Goal: Task Accomplishment & Management: Use online tool/utility

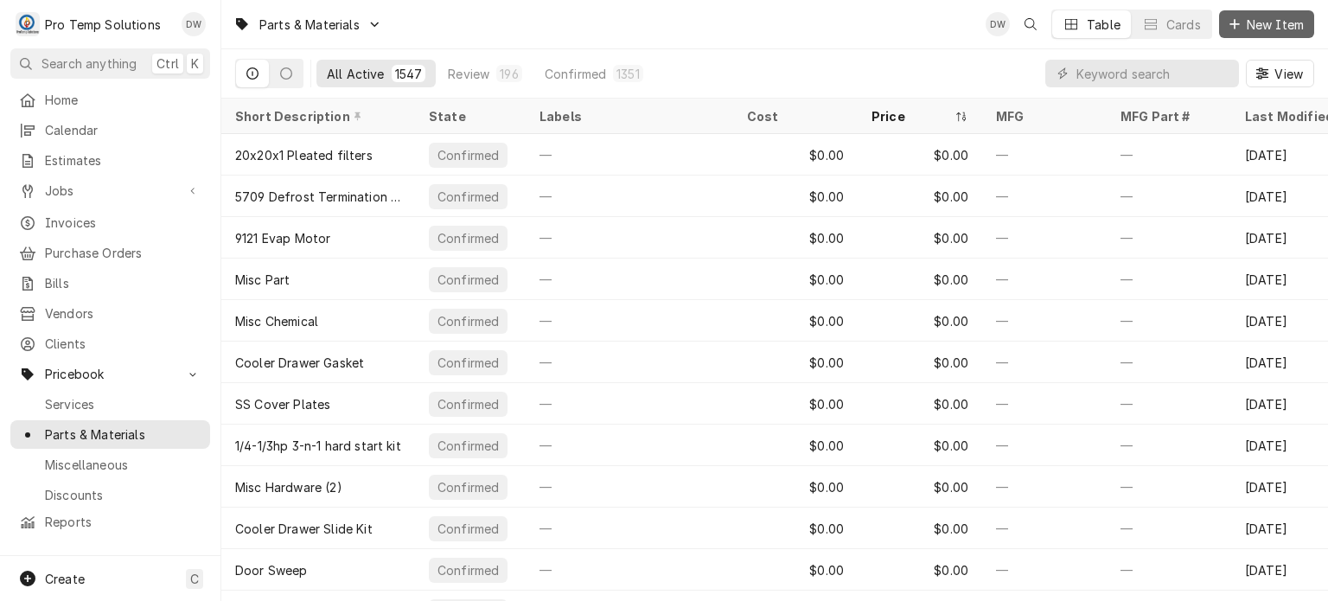
click at [1295, 16] on span "New Item" at bounding box center [1276, 25] width 64 height 18
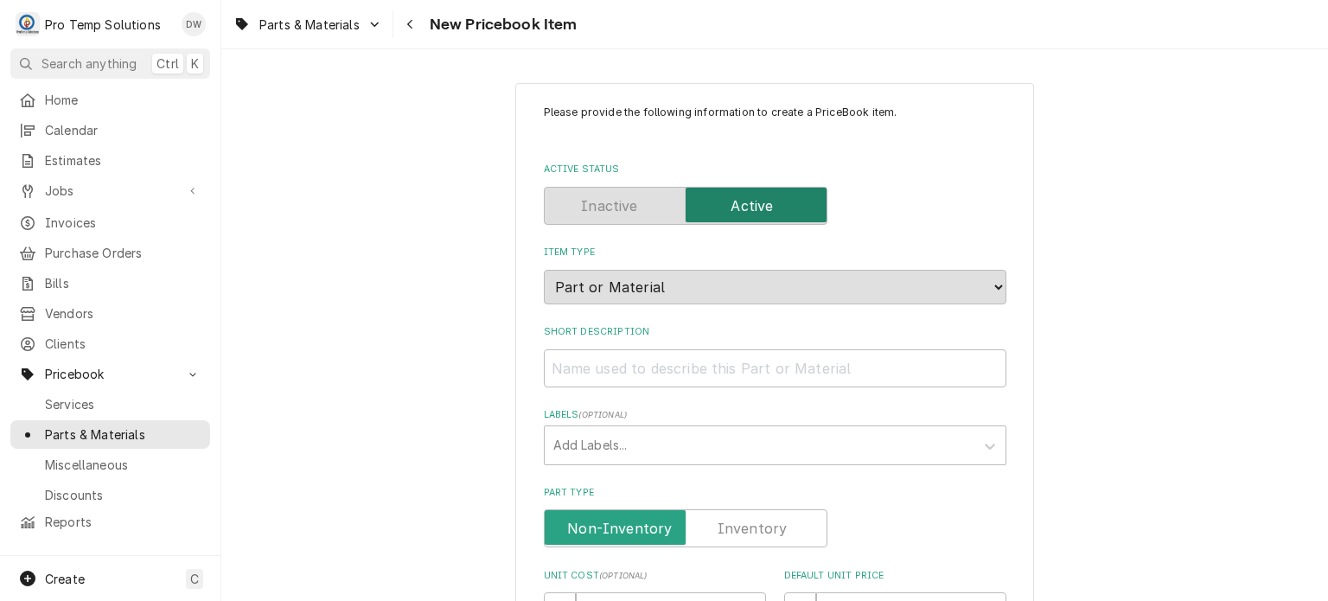
scroll to position [621, 0]
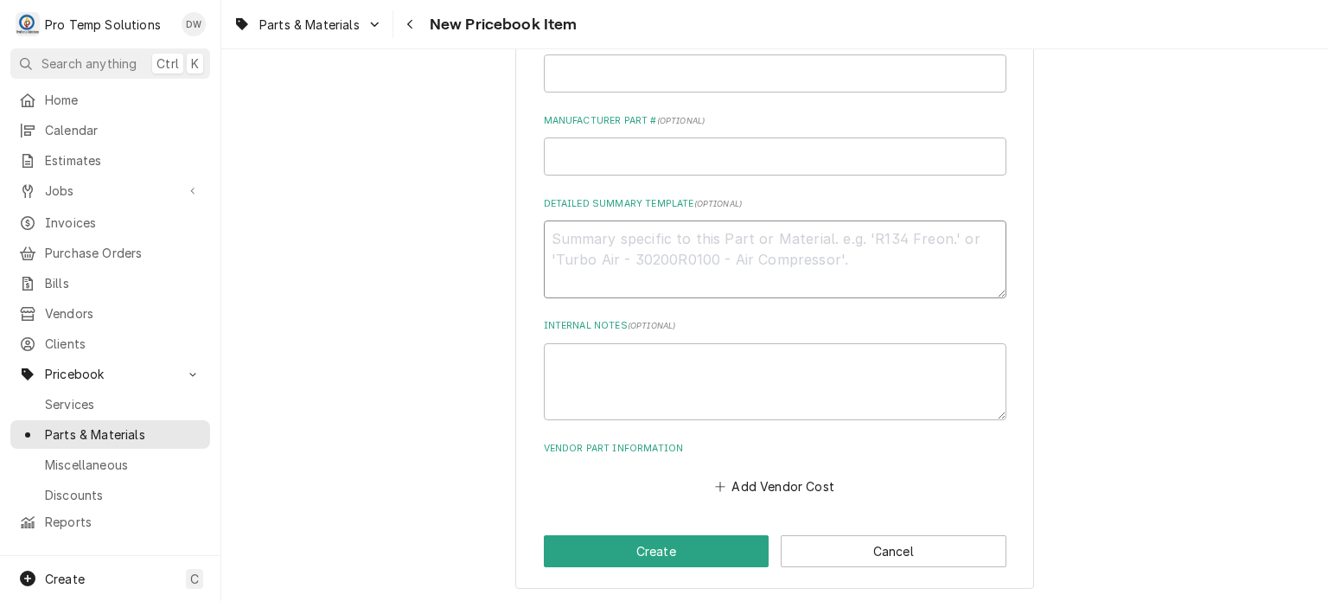
click at [637, 283] on textarea "Detailed Summary Template ( optional )" at bounding box center [775, 260] width 463 height 78
paste textarea "AP #1381294 THERMOSTAT LIST: 190.00"
type textarea "AP #1381294 THERMOSTAT LIST: 190.00"
type textarea "x"
drag, startPoint x: 747, startPoint y: 232, endPoint x: 484, endPoint y: 211, distance: 263.7
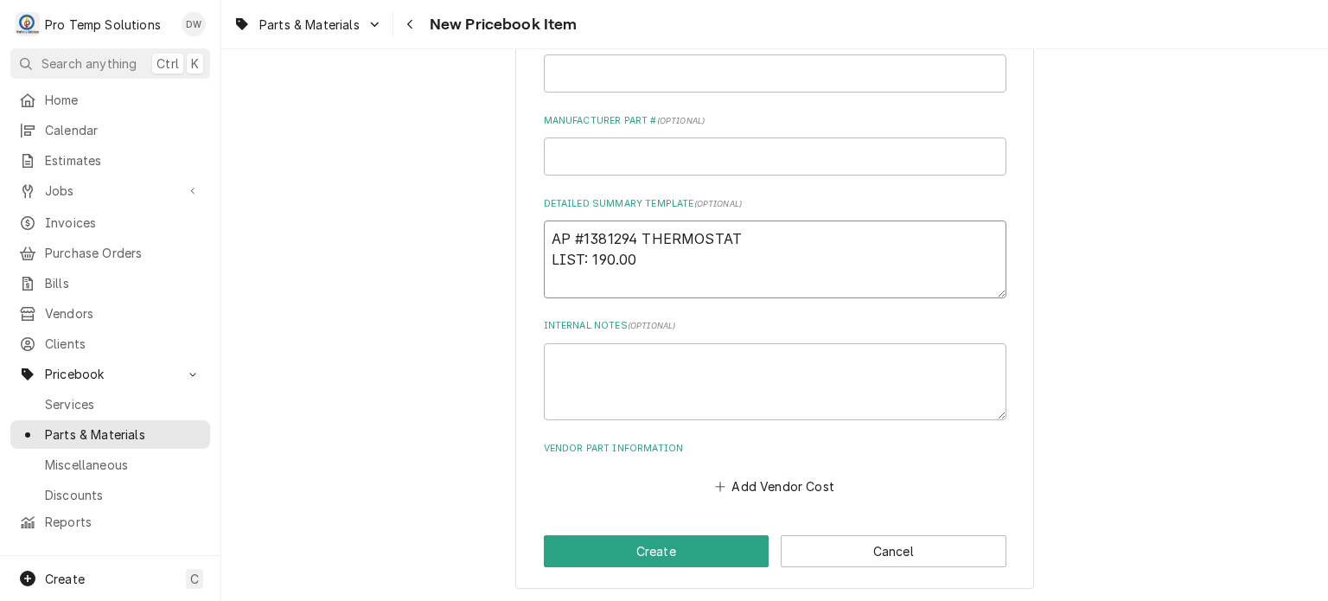
click at [484, 211] on div "Please provide the following information to create a PriceBook item. Active Sta…" at bounding box center [774, 25] width 1107 height 1158
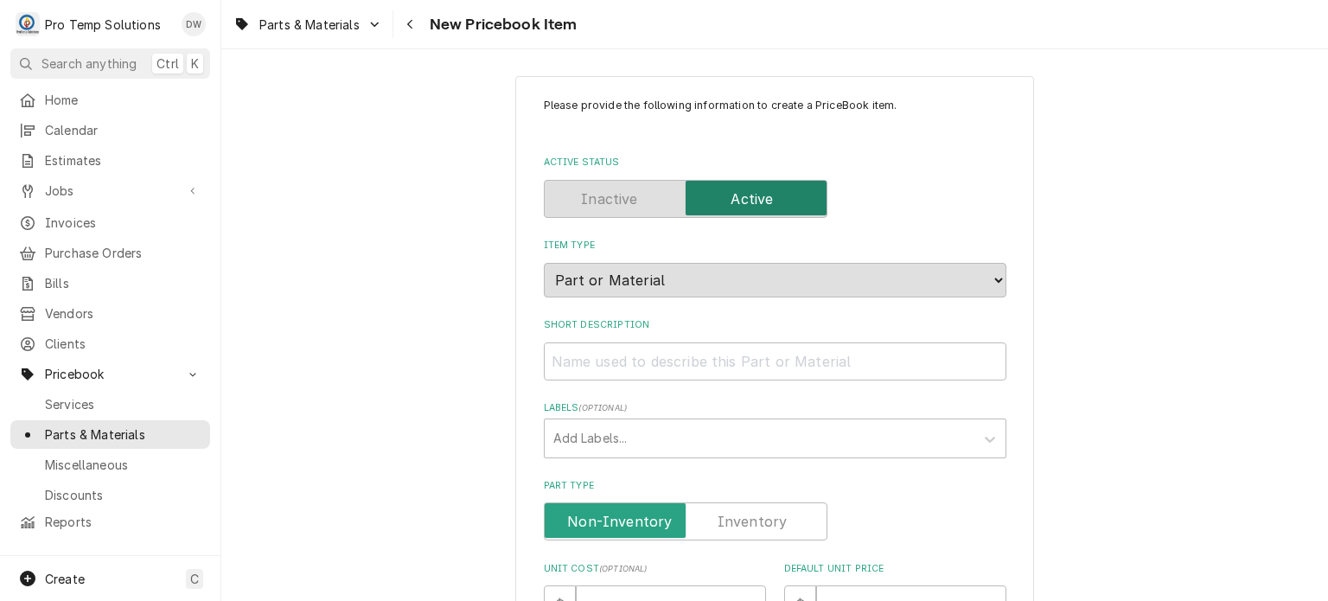
scroll to position [0, 0]
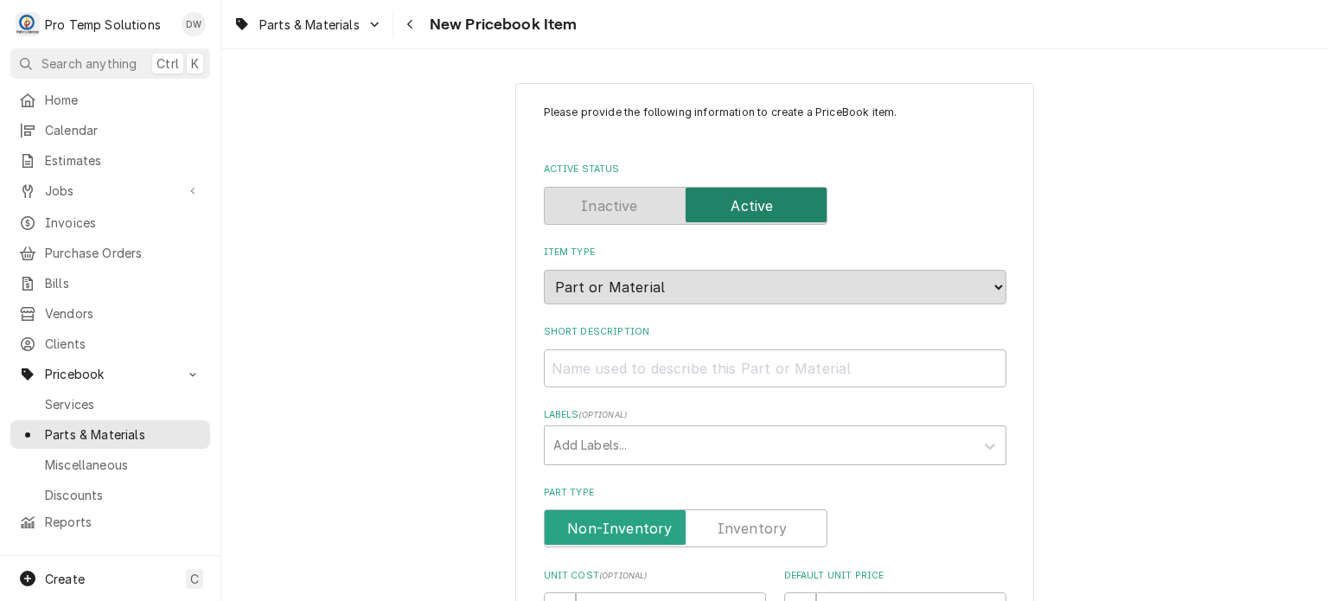
type textarea "AP #1381294 THERMOSTAT LIST: 190.00"
click at [632, 353] on input "Short Description" at bounding box center [775, 368] width 463 height 38
paste input "AP #1381294 THERMOSTAT"
type textarea "x"
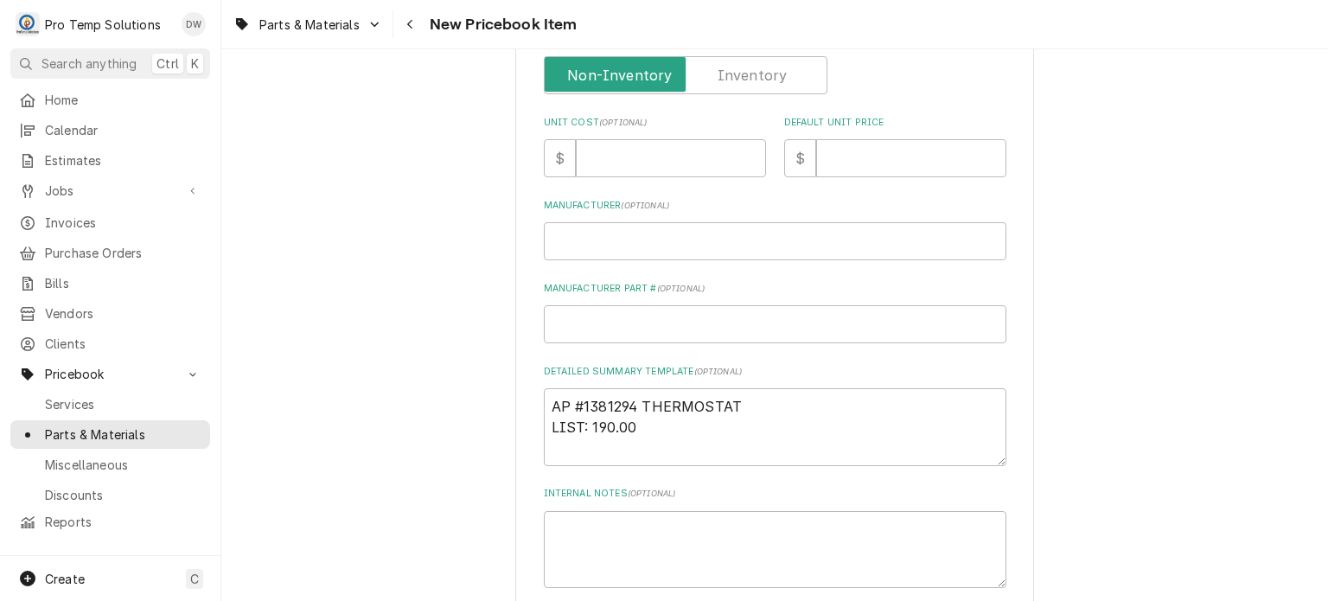
scroll to position [453, 0]
type input "AP #1381294 THERMOSTAT"
drag, startPoint x: 592, startPoint y: 418, endPoint x: 650, endPoint y: 421, distance: 57.2
click at [650, 421] on textarea "AP #1381294 THERMOSTAT LIST: 190.00" at bounding box center [775, 427] width 463 height 78
click at [883, 158] on input "Default Unit Price" at bounding box center [911, 158] width 190 height 38
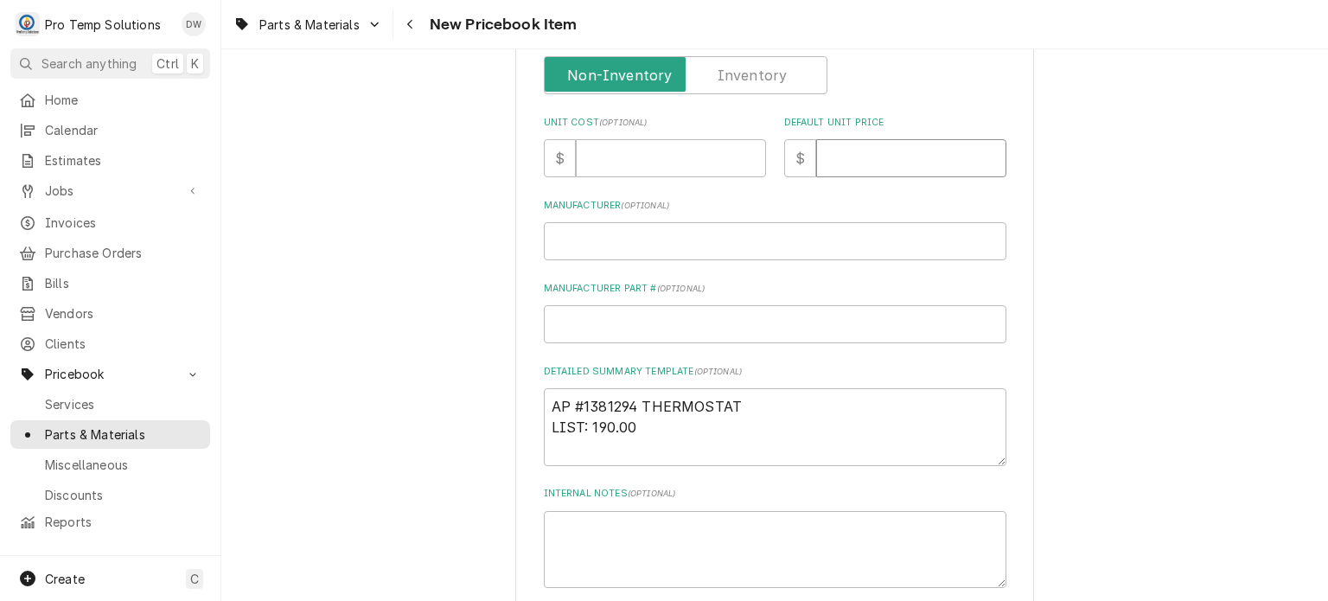
paste input "190.00"
type textarea "x"
type input "190.00"
click at [612, 157] on input "Unit Cost ( optional )" at bounding box center [671, 158] width 190 height 38
paste input "151.46"
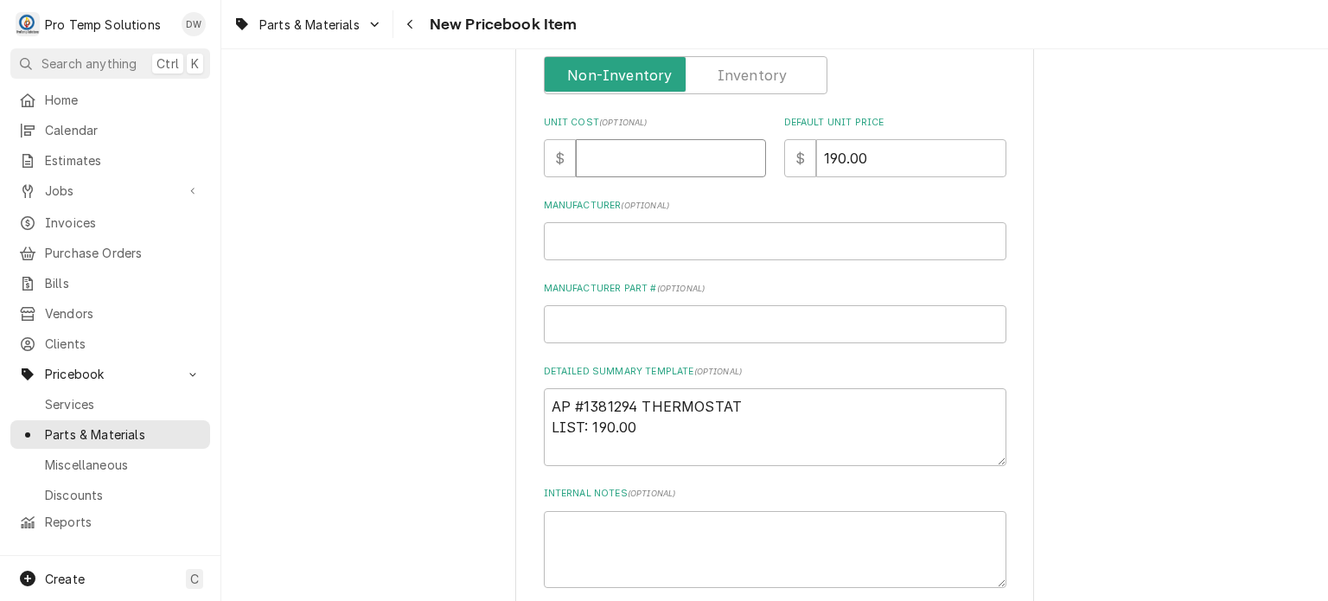
type textarea "x"
type input "151.46"
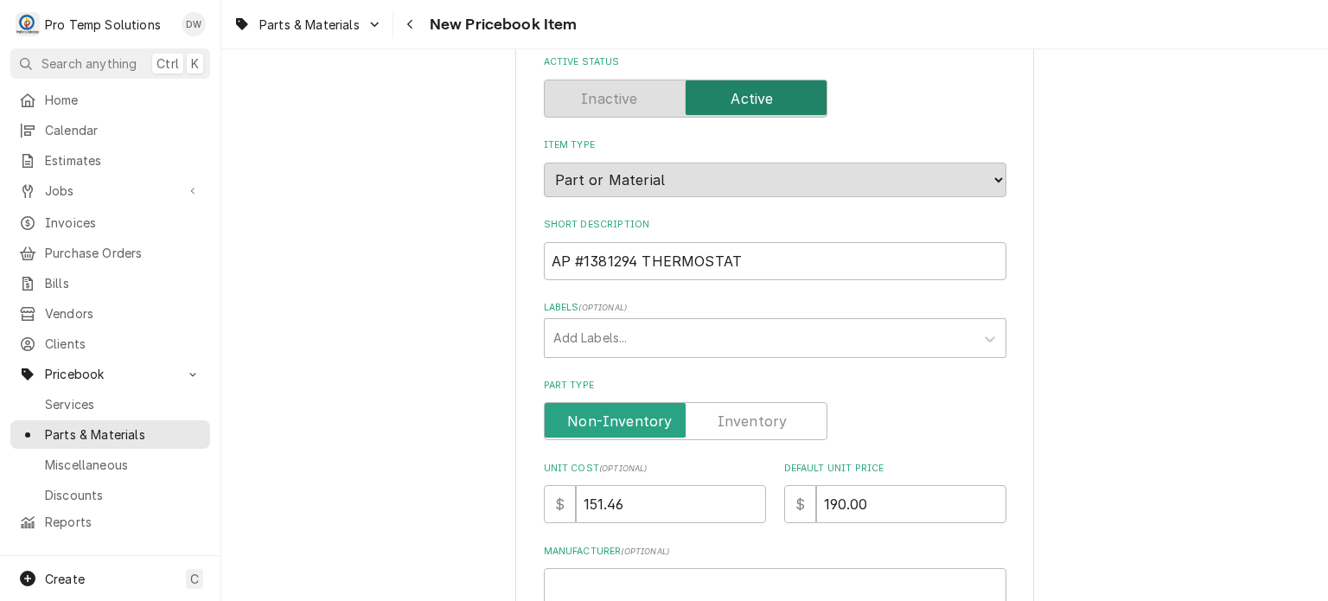
scroll to position [0, 0]
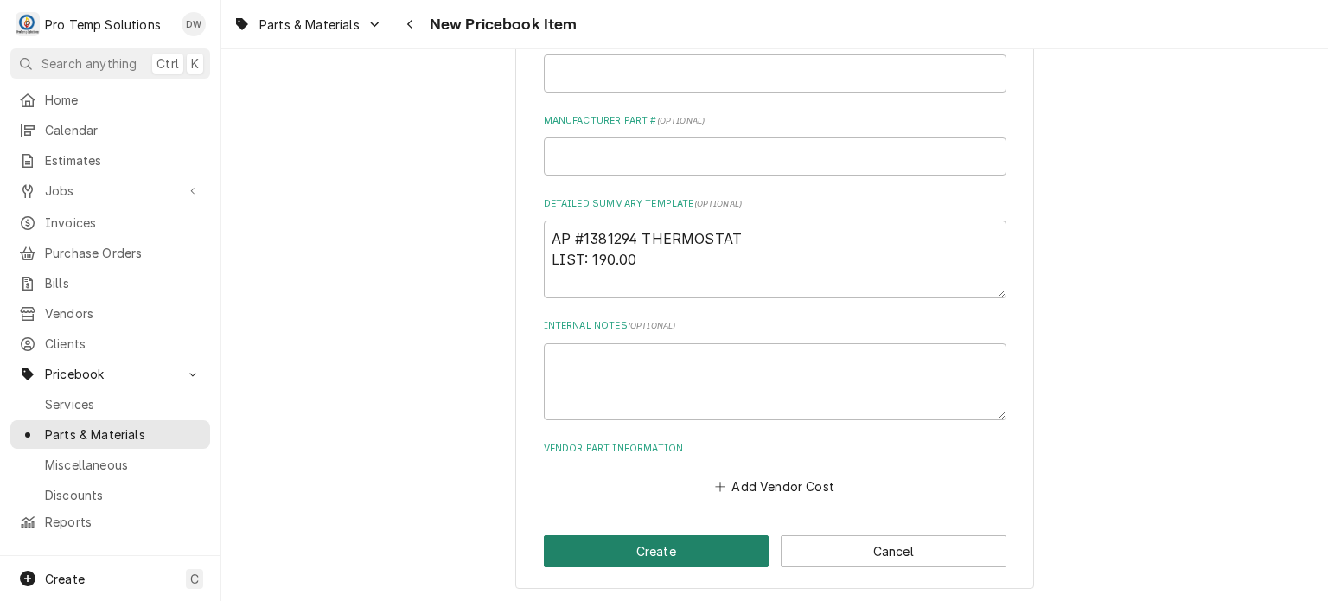
click at [620, 535] on button "Create" at bounding box center [657, 551] width 226 height 32
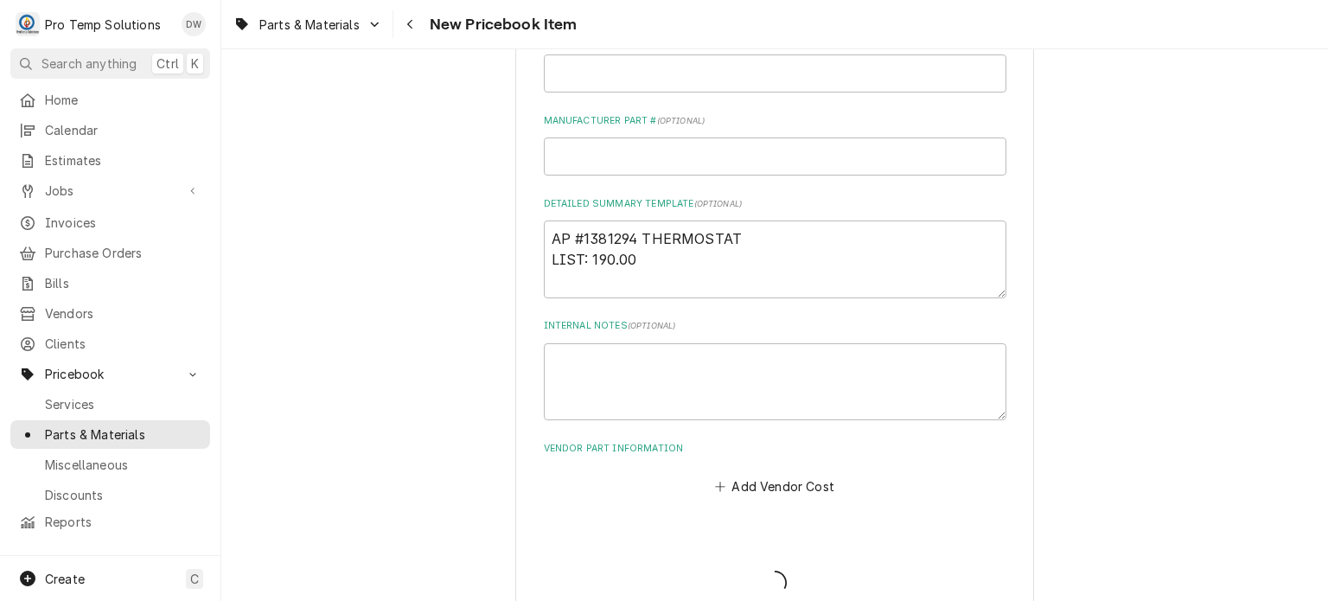
type textarea "x"
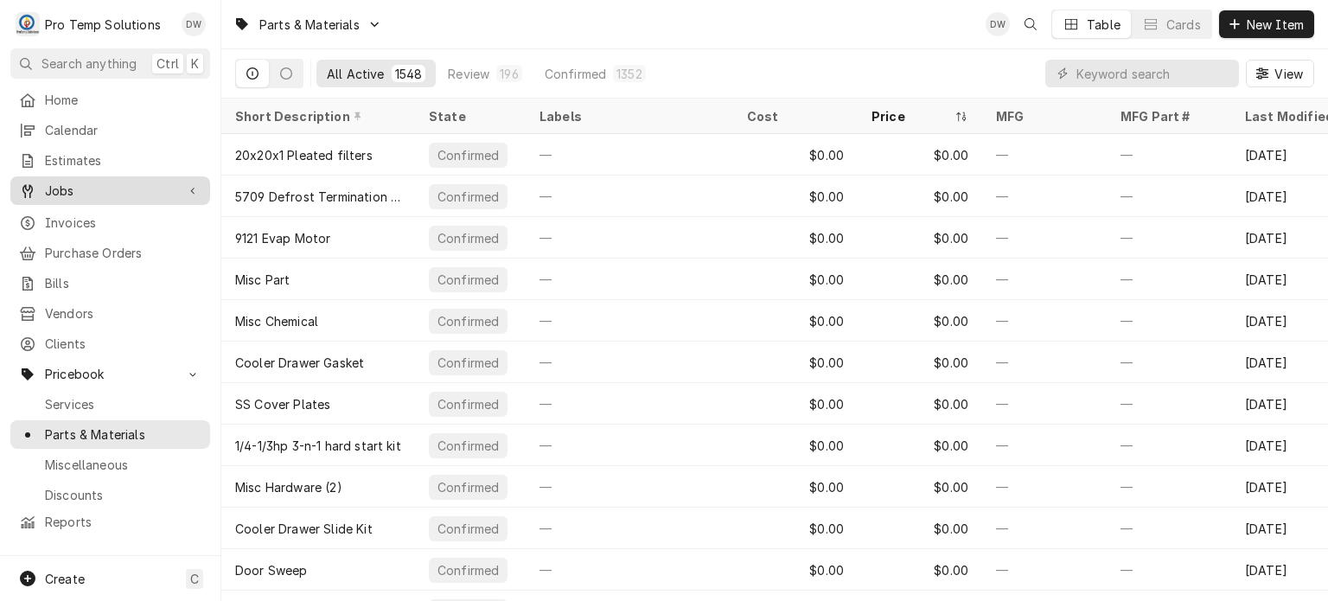
click at [113, 191] on span "Jobs" at bounding box center [110, 191] width 131 height 18
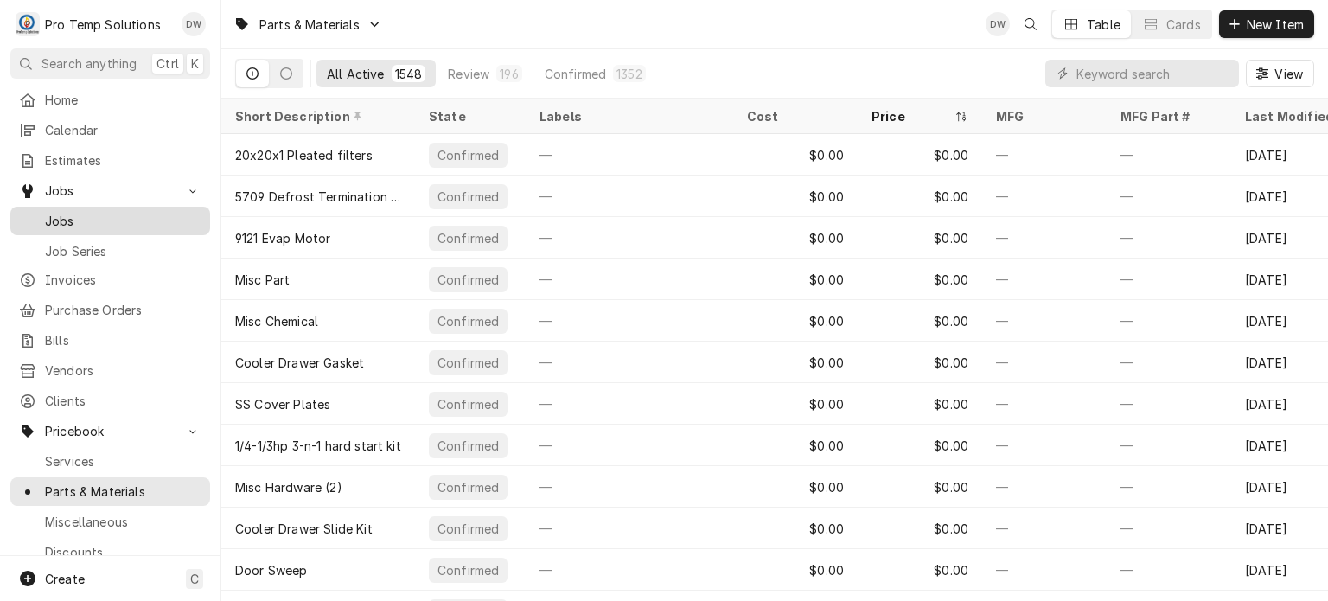
click at [105, 214] on span "Jobs" at bounding box center [123, 221] width 157 height 18
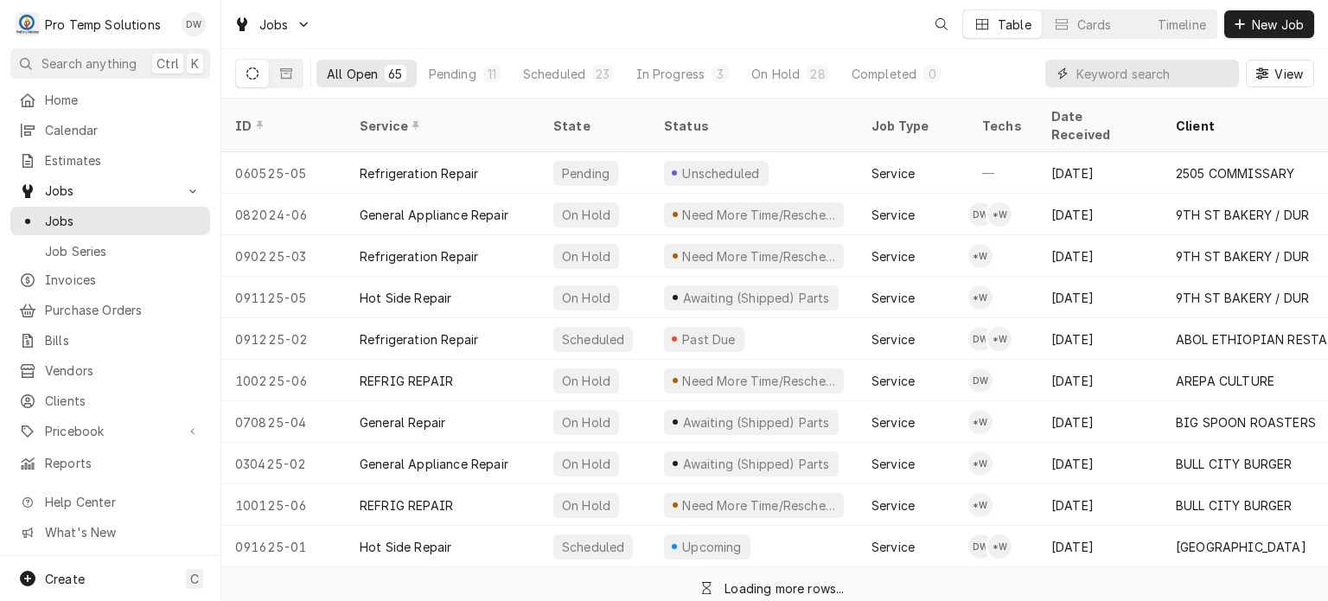
click at [1198, 73] on input "Dynamic Content Wrapper" at bounding box center [1154, 74] width 154 height 28
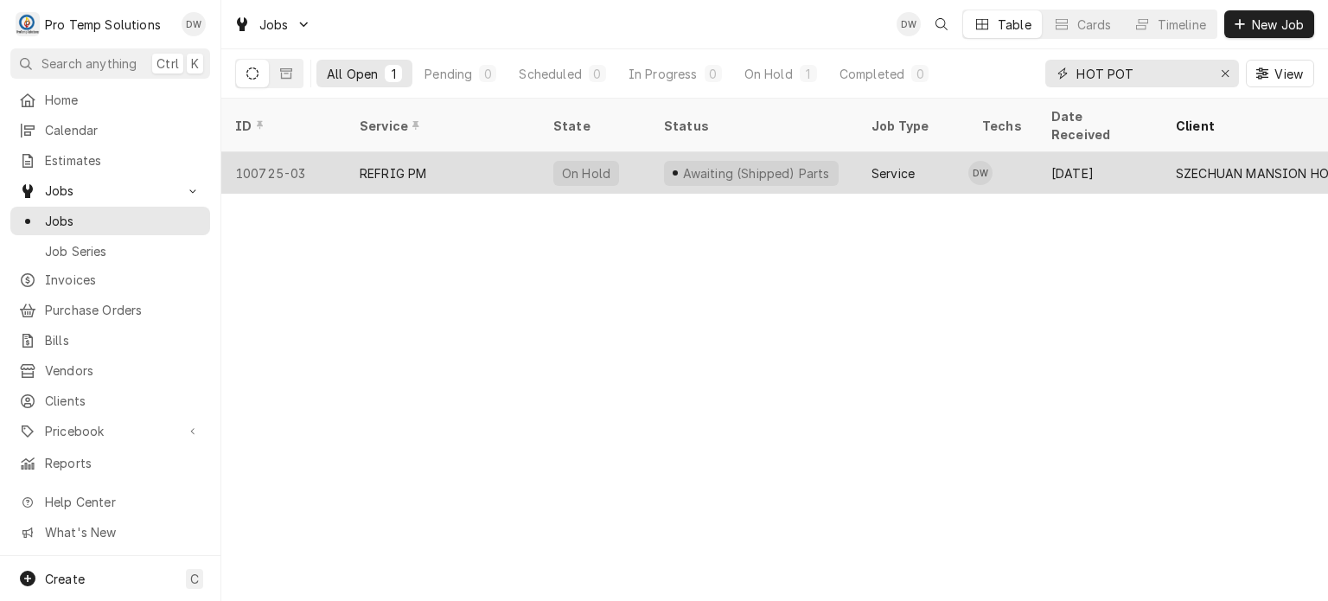
type input "HOT POT"
click at [915, 161] on div "Service" at bounding box center [913, 173] width 111 height 42
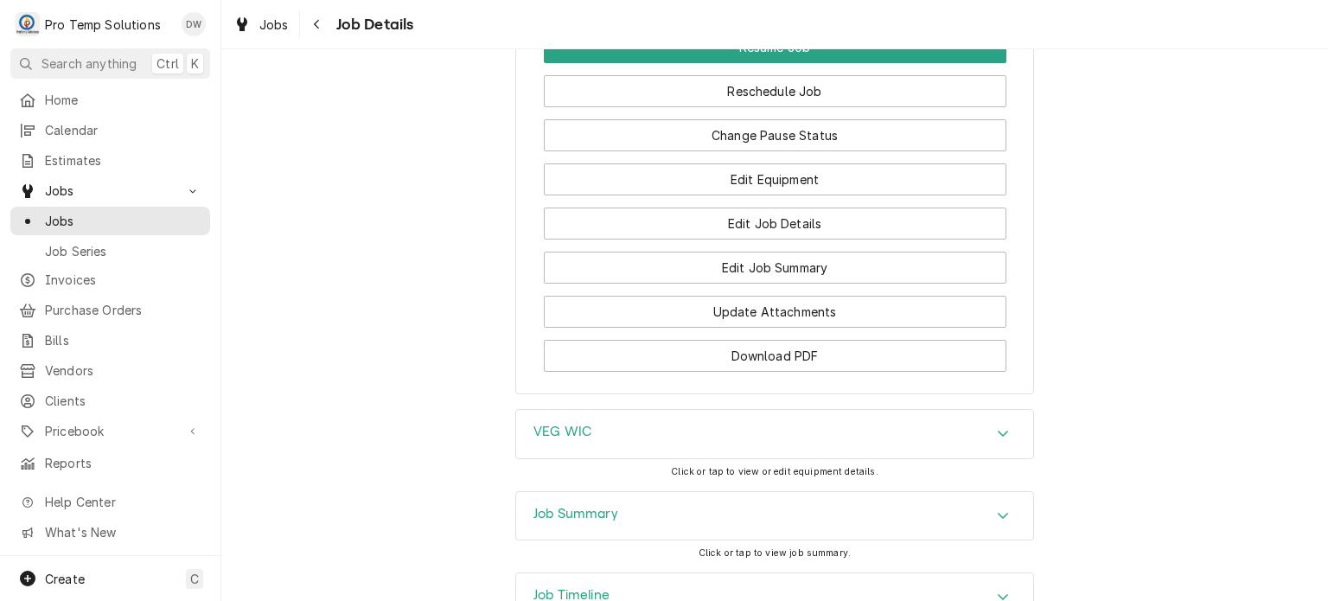
scroll to position [1673, 0]
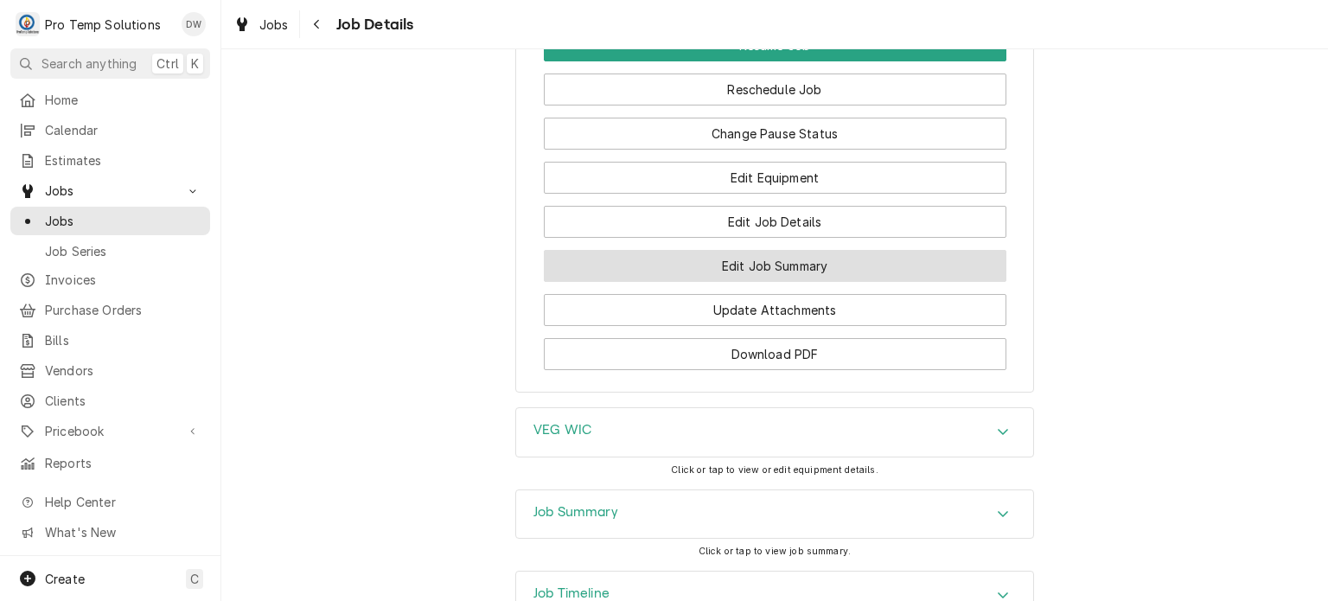
click at [687, 277] on button "Edit Job Summary" at bounding box center [775, 266] width 463 height 32
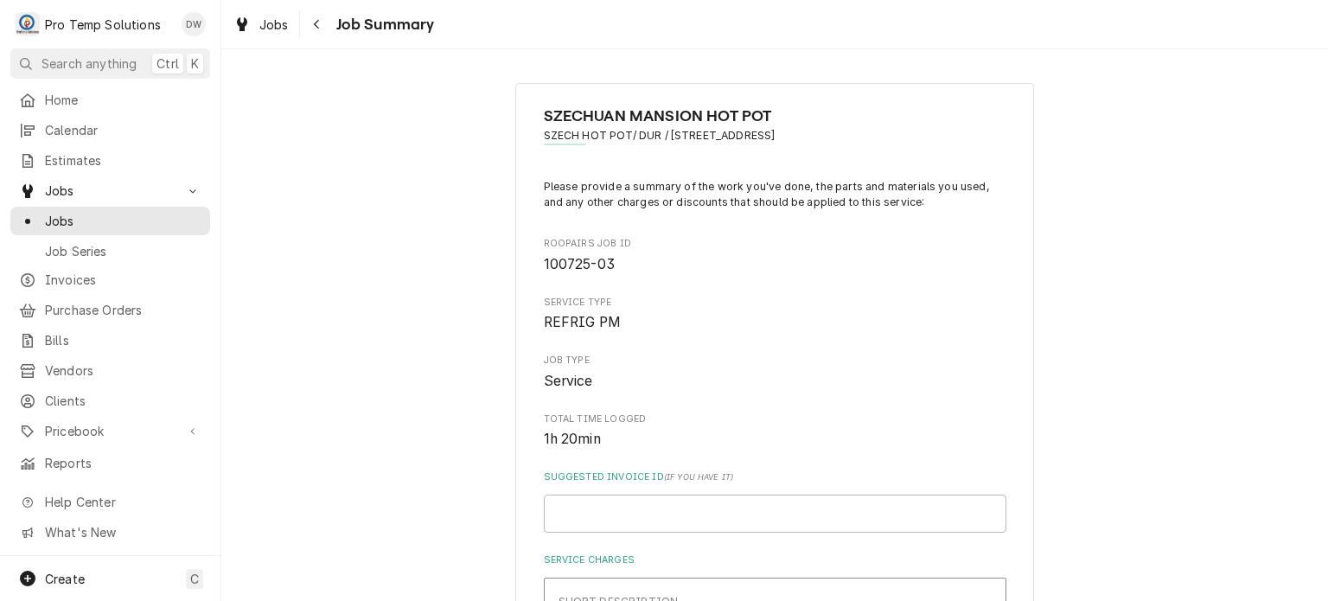
type textarea "x"
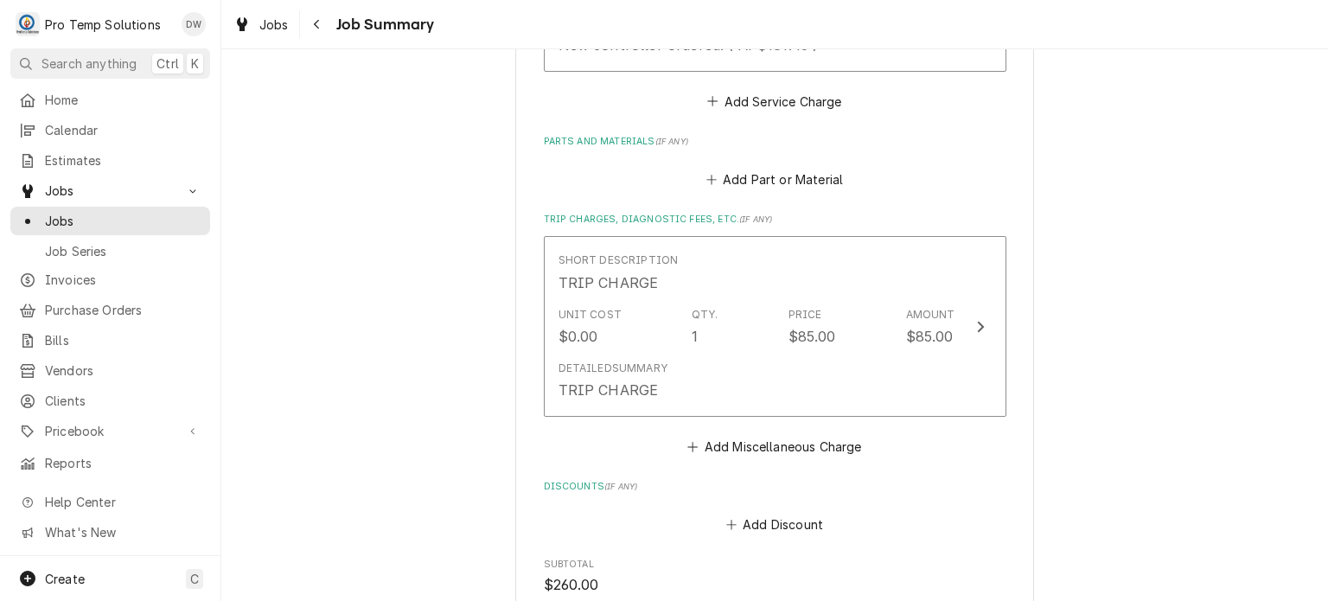
scroll to position [824, 0]
click at [761, 188] on button "Add Part or Material" at bounding box center [774, 178] width 143 height 24
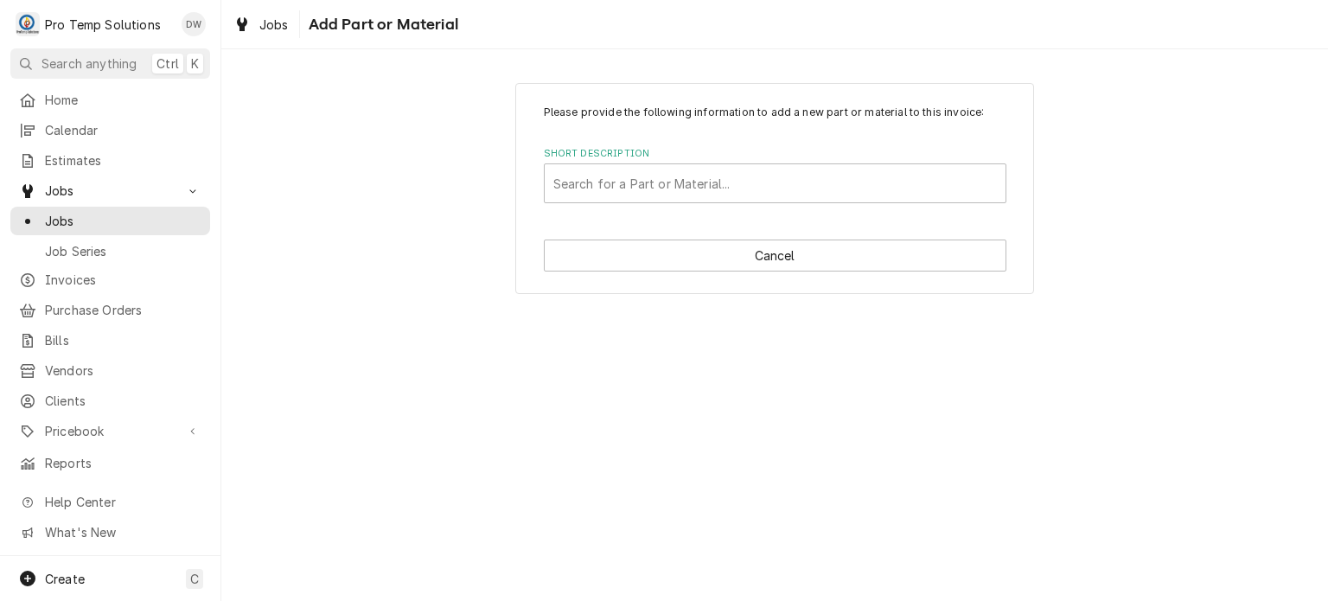
click at [761, 188] on div "Short Description" at bounding box center [776, 183] width 444 height 31
type input "1381294"
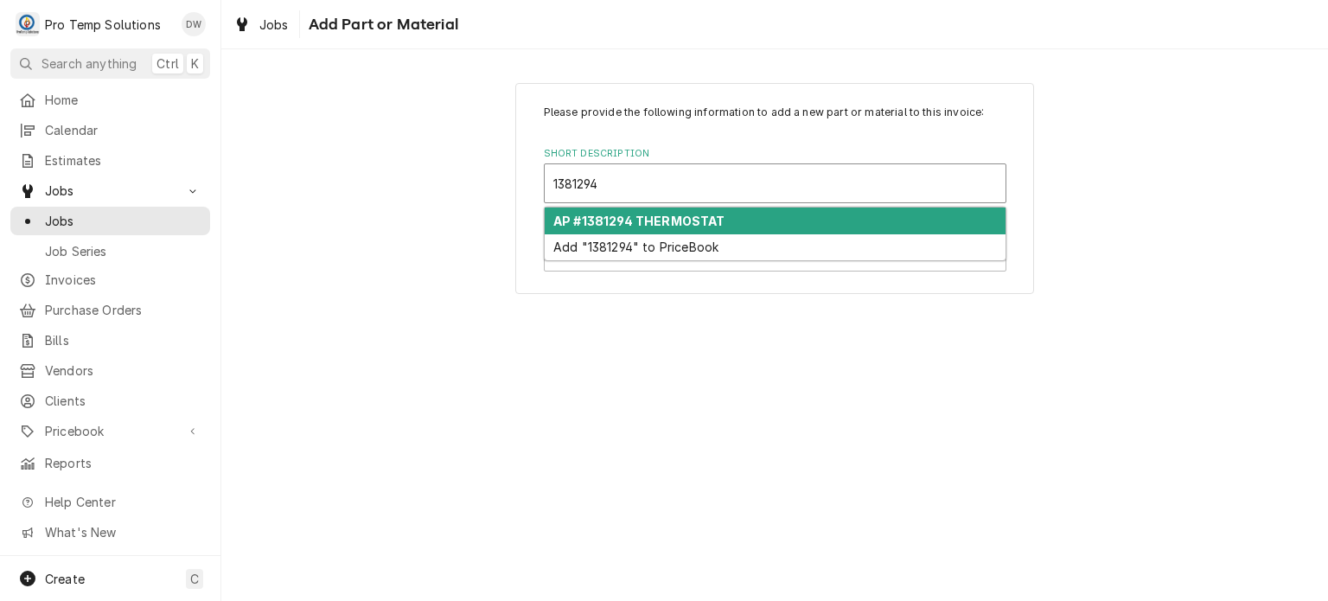
click at [766, 226] on div "AP #1381294 THERMOSTAT" at bounding box center [775, 221] width 461 height 27
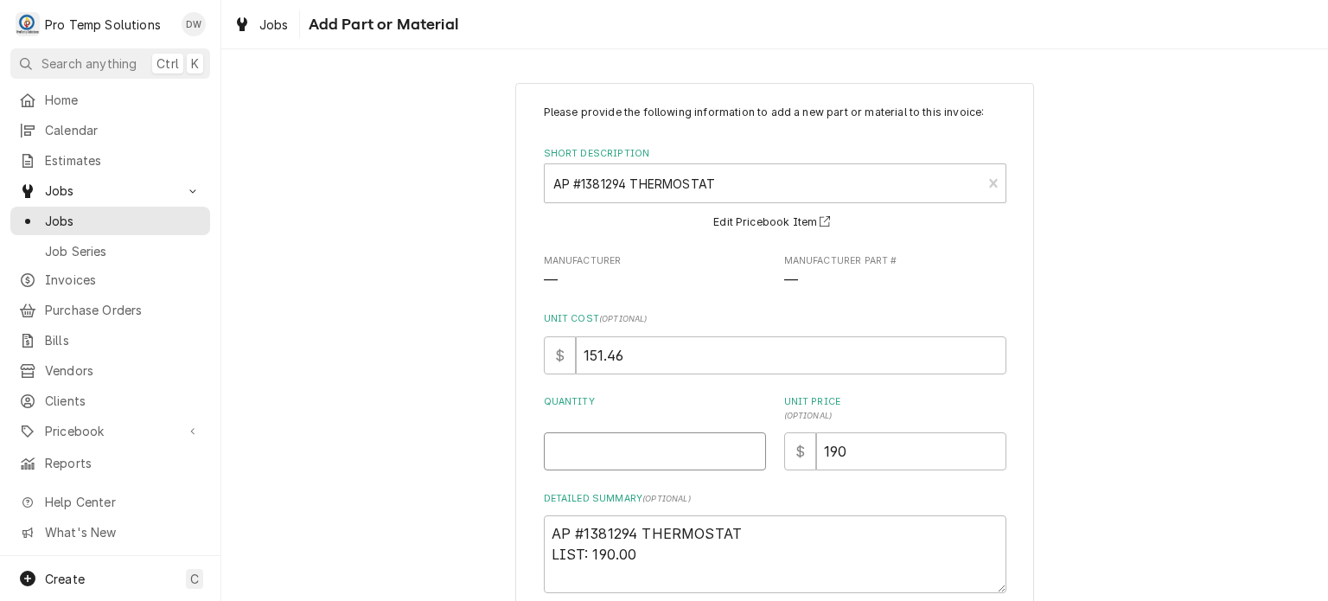
click at [681, 445] on input "Quantity" at bounding box center [655, 451] width 222 height 38
type textarea "x"
type input "1"
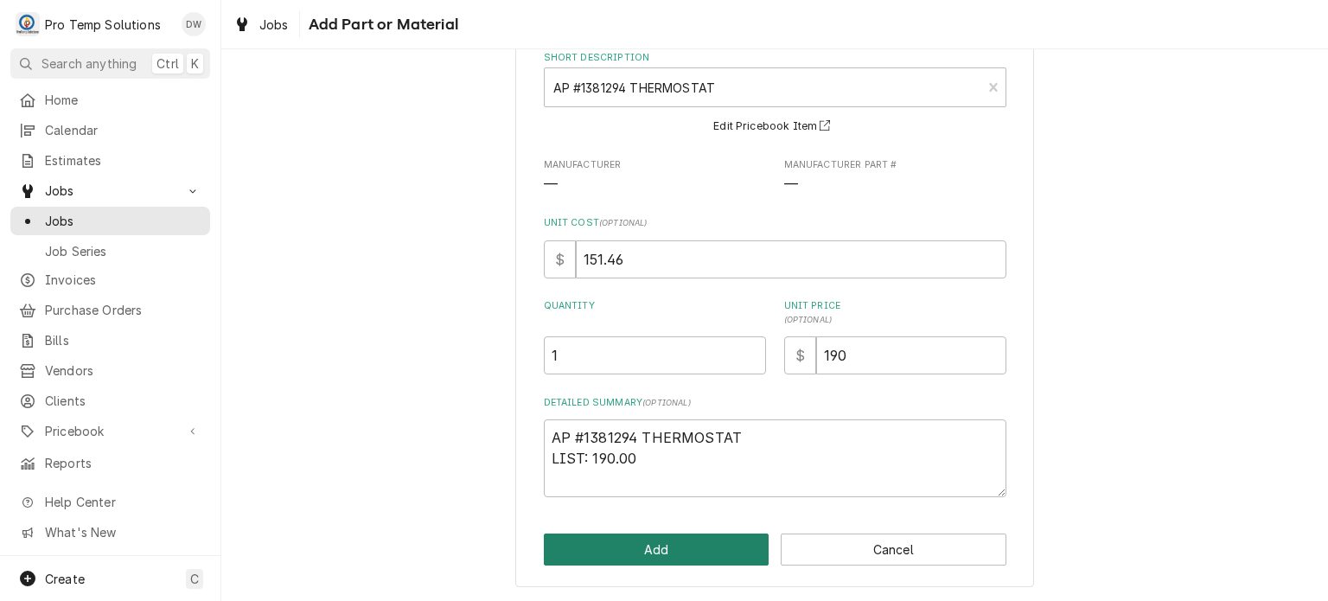
click at [648, 540] on button "Add" at bounding box center [657, 550] width 226 height 32
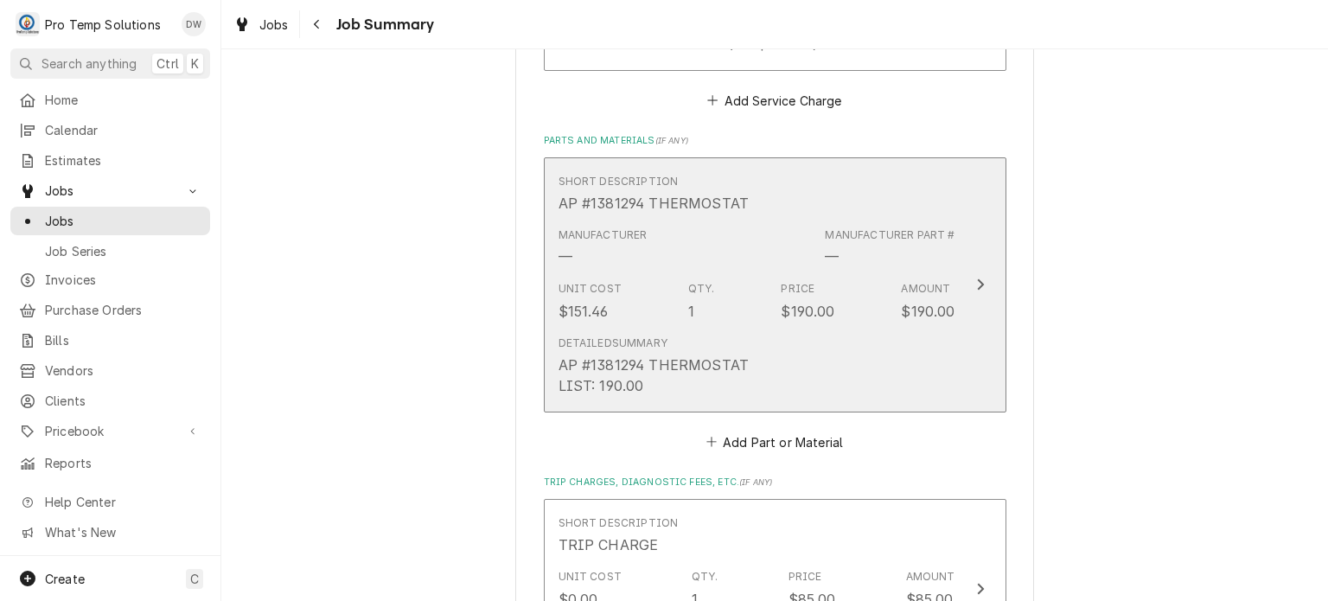
scroll to position [1547, 0]
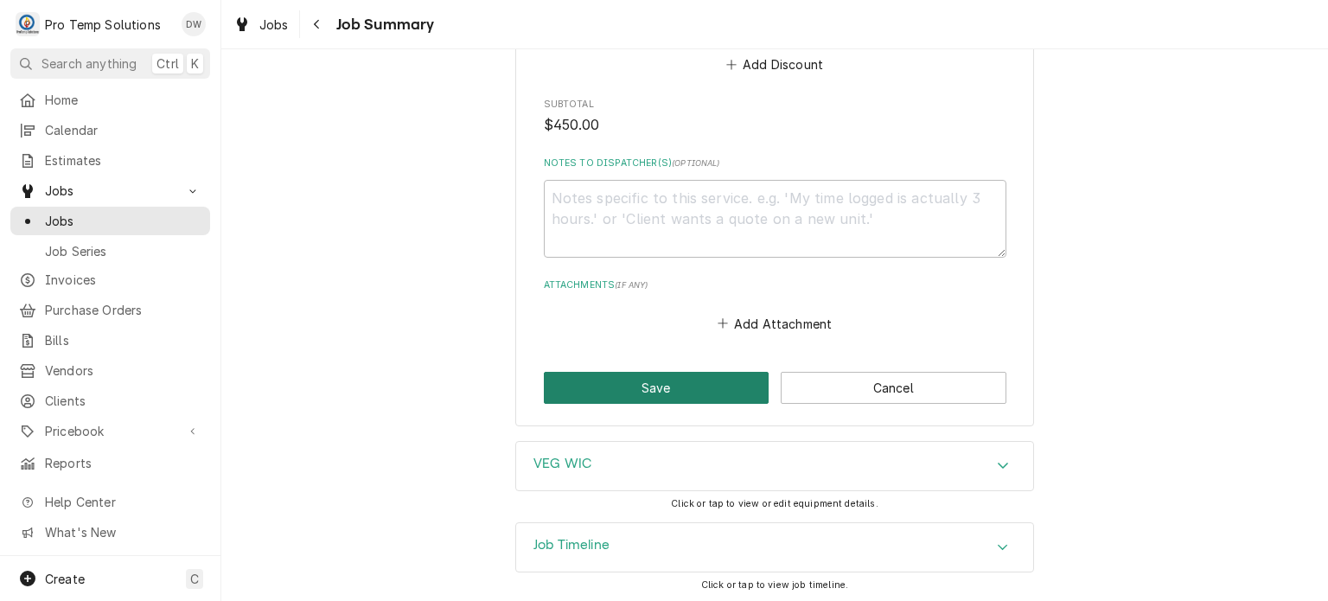
click at [661, 385] on button "Save" at bounding box center [657, 388] width 226 height 32
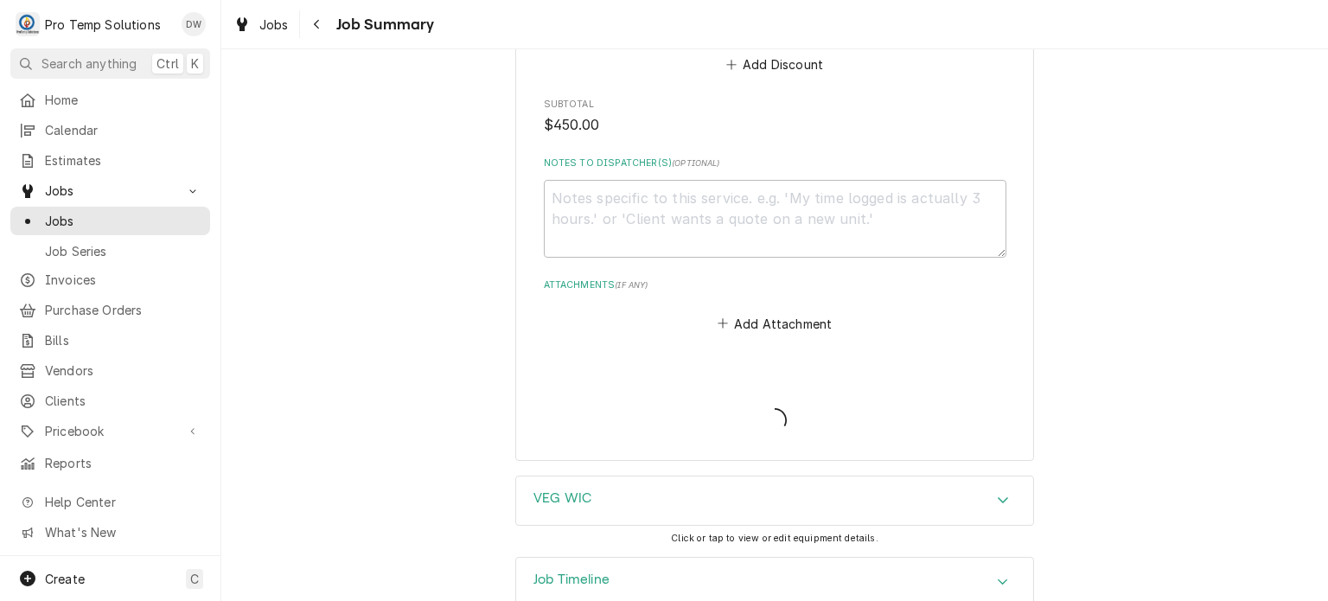
type textarea "x"
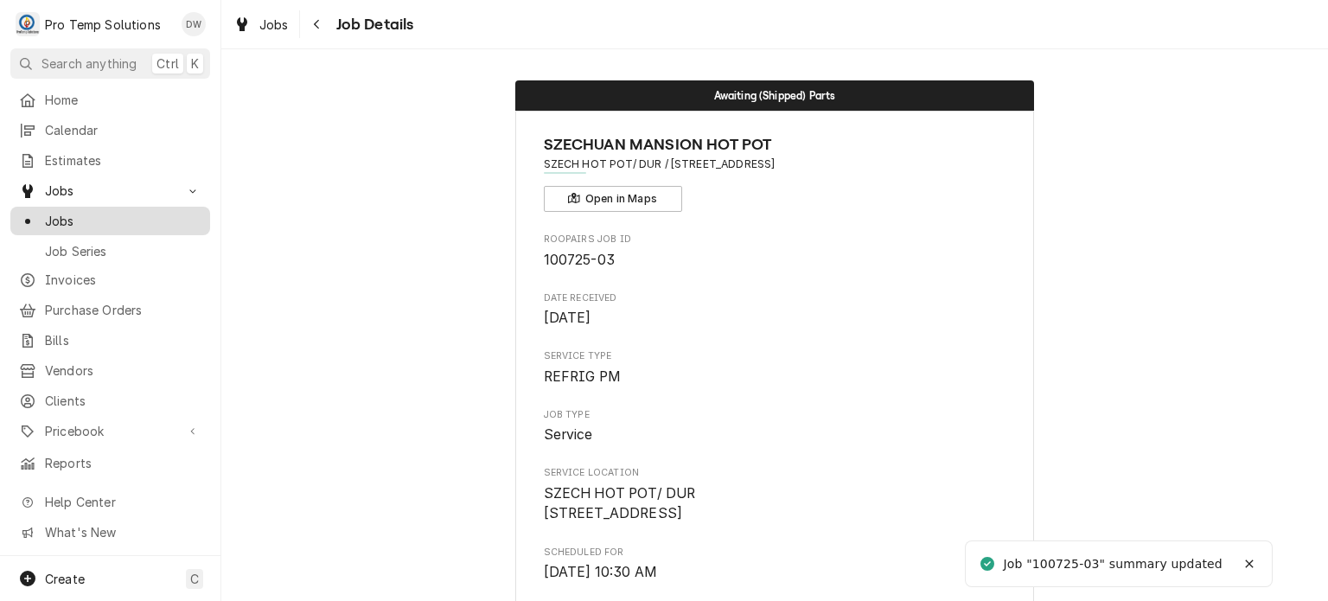
click at [111, 215] on span "Jobs" at bounding box center [123, 221] width 157 height 18
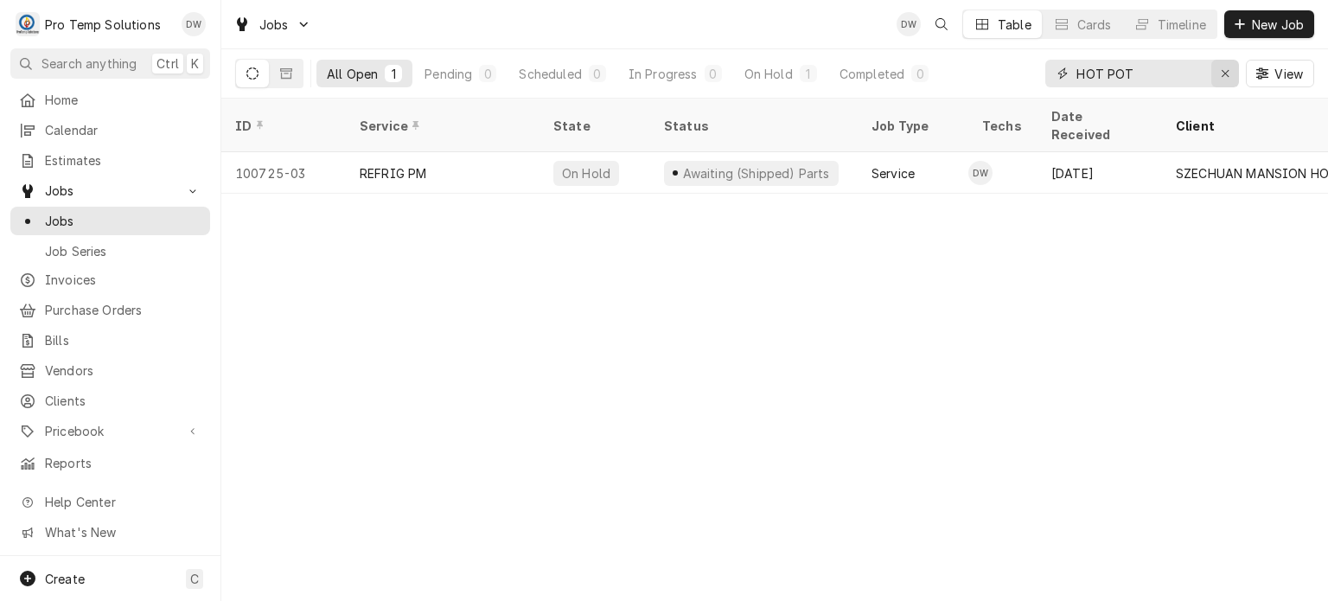
click at [1212, 72] on button "Erase input" at bounding box center [1226, 74] width 28 height 28
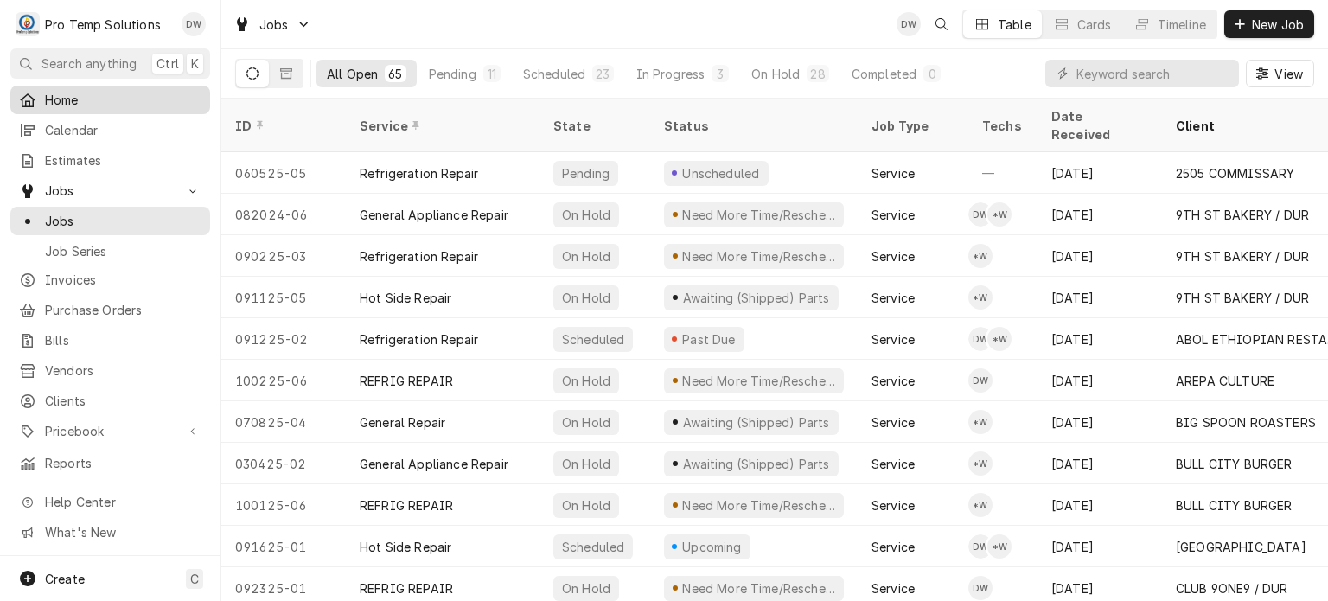
click at [139, 103] on span "Home" at bounding box center [123, 100] width 157 height 18
